Goal: Task Accomplishment & Management: Manage account settings

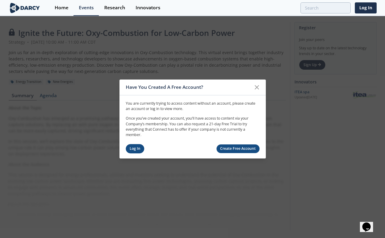
click at [133, 147] on link "Log In" at bounding box center [135, 148] width 19 height 9
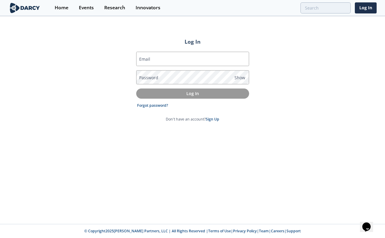
type input "[PERSON_NAME][EMAIL_ADDRESS][PERSON_NAME][DOMAIN_NAME]"
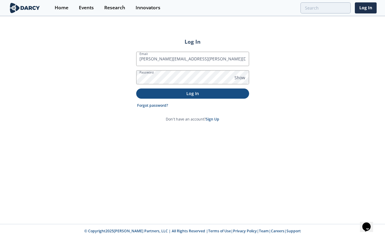
click at [172, 96] on p "Log In" at bounding box center [193, 93] width 105 height 6
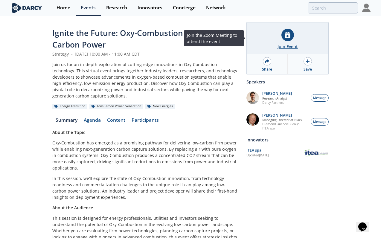
click at [290, 36] on icon at bounding box center [287, 35] width 5 height 6
